Goal: Find contact information: Obtain details needed to contact an individual or organization

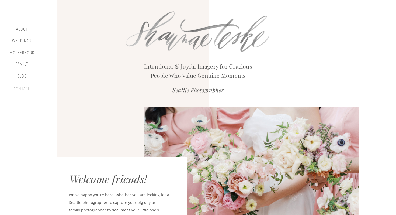
click at [23, 87] on div "contact" at bounding box center [22, 89] width 18 height 7
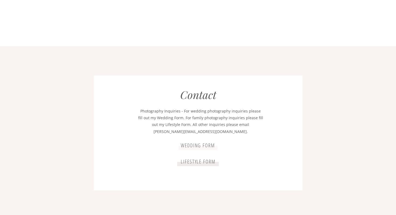
scroll to position [974, 0]
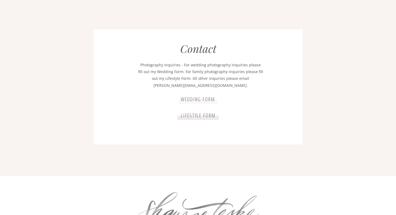
click at [196, 86] on p "Photography Inquiries - For wedding photography inquiries please fill out my We…" at bounding box center [200, 75] width 125 height 28
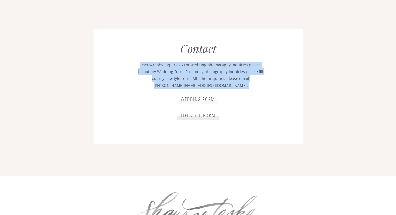
click at [196, 86] on p "Photography Inquiries - For wedding photography inquiries please fill out my We…" at bounding box center [200, 75] width 125 height 28
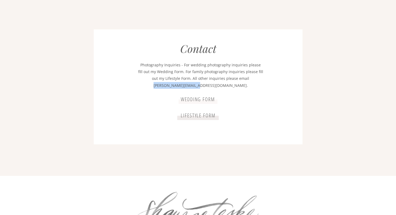
drag, startPoint x: 229, startPoint y: 86, endPoint x: 176, endPoint y: 86, distance: 53.1
click at [176, 86] on p "Photography Inquiries - For wedding photography inquiries please fill out my We…" at bounding box center [200, 75] width 125 height 28
copy p "[PERSON_NAME][EMAIL_ADDRESS][DOMAIN_NAME]."
